Goal: Information Seeking & Learning: Learn about a topic

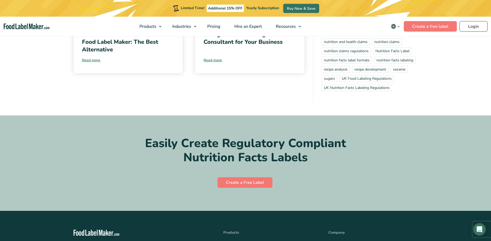
scroll to position [3213, 0]
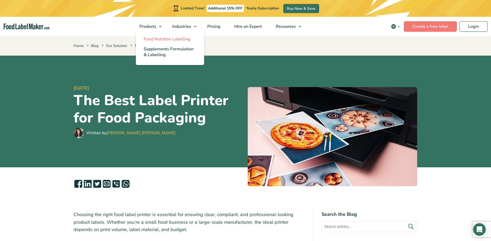
click at [151, 40] on span "Food Nutrition Labelling" at bounding box center [167, 39] width 47 height 6
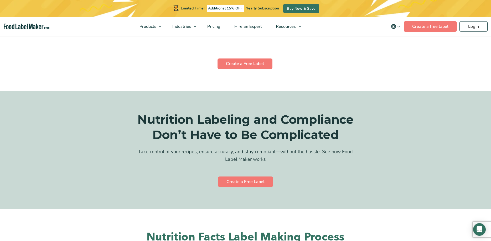
scroll to position [950, 0]
